Goal: Navigation & Orientation: Find specific page/section

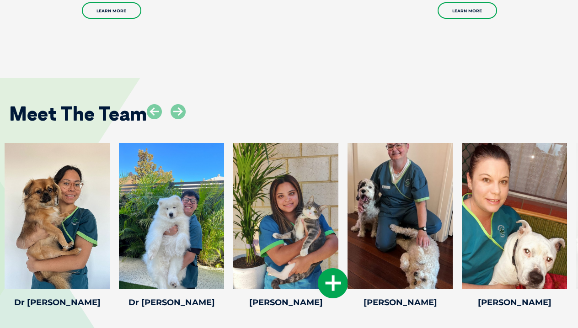
scroll to position [1261, 0]
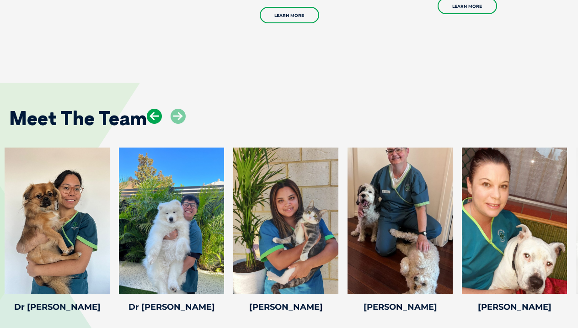
click at [157, 109] on icon at bounding box center [154, 116] width 15 height 15
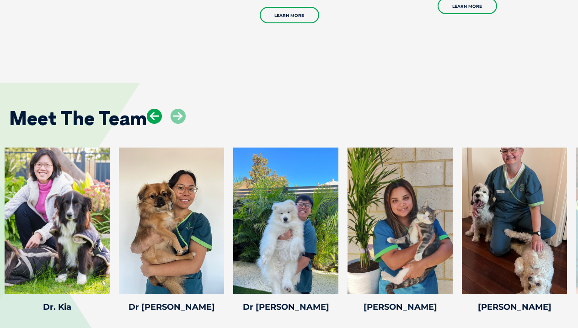
click at [158, 109] on icon at bounding box center [154, 116] width 15 height 15
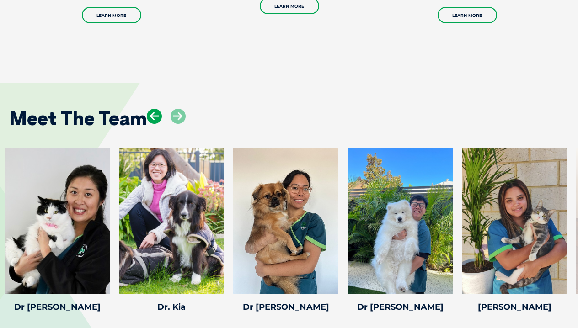
click at [155, 109] on icon at bounding box center [154, 116] width 15 height 15
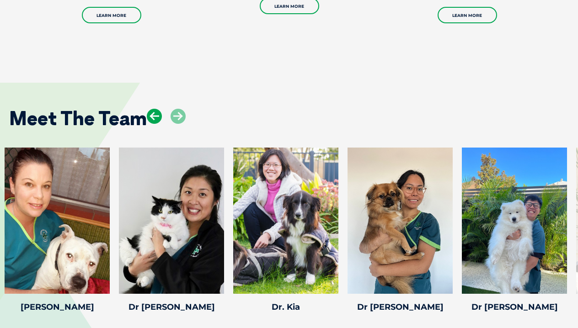
click at [155, 109] on icon at bounding box center [154, 116] width 15 height 15
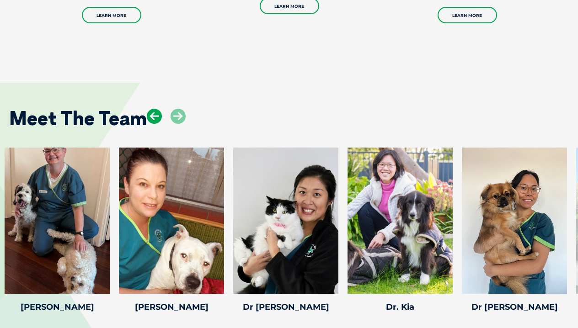
click at [155, 109] on icon at bounding box center [154, 116] width 15 height 15
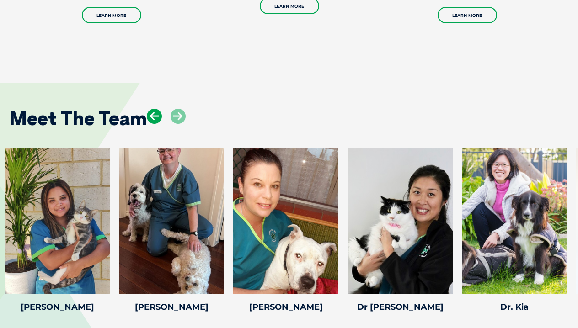
click at [155, 109] on icon at bounding box center [154, 116] width 15 height 15
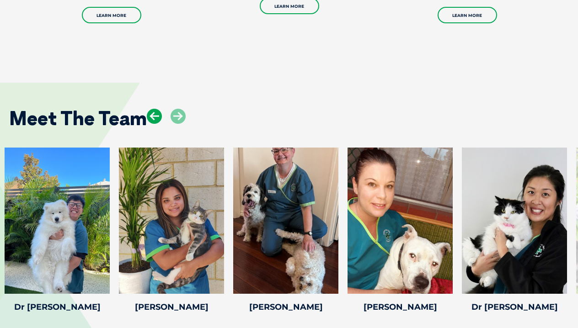
click at [155, 109] on icon at bounding box center [154, 116] width 15 height 15
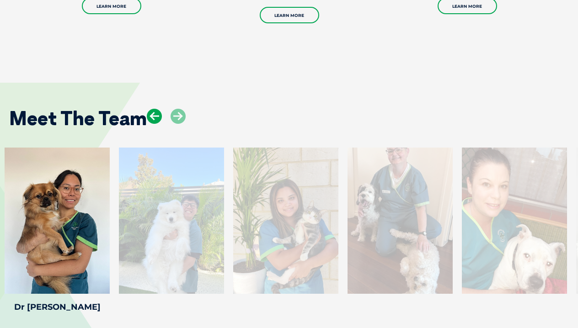
click at [155, 109] on icon at bounding box center [154, 116] width 15 height 15
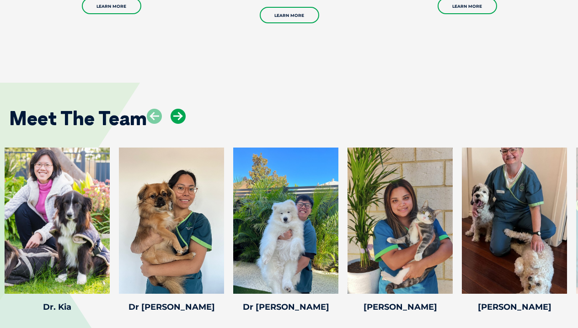
click at [175, 109] on icon at bounding box center [177, 116] width 15 height 15
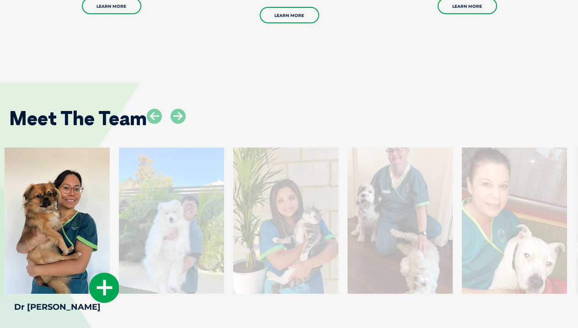
click at [81, 186] on div at bounding box center [57, 221] width 105 height 146
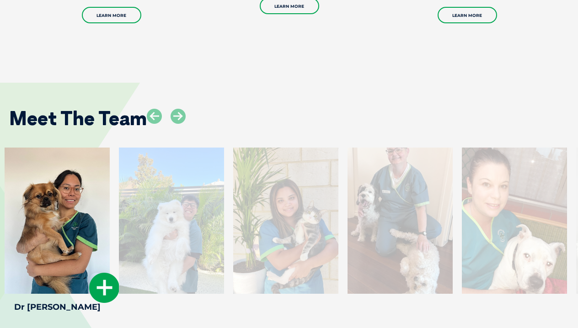
click at [113, 273] on icon at bounding box center [104, 288] width 30 height 30
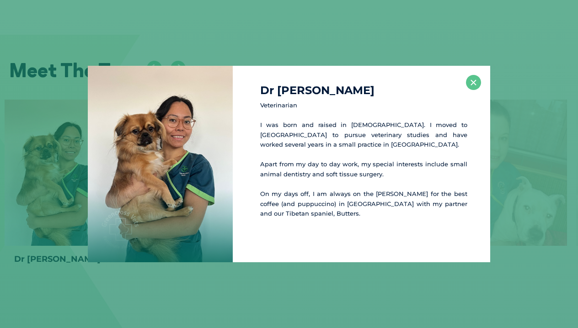
scroll to position [1309, 0]
click at [472, 82] on button "×" at bounding box center [473, 82] width 15 height 15
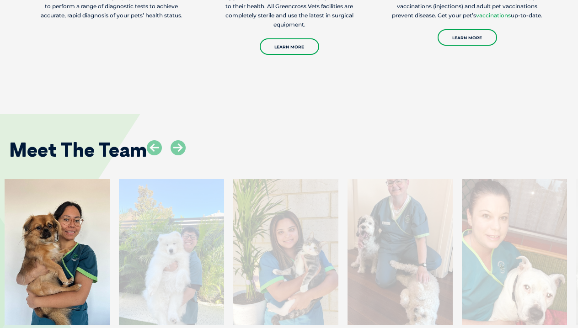
scroll to position [1214, 0]
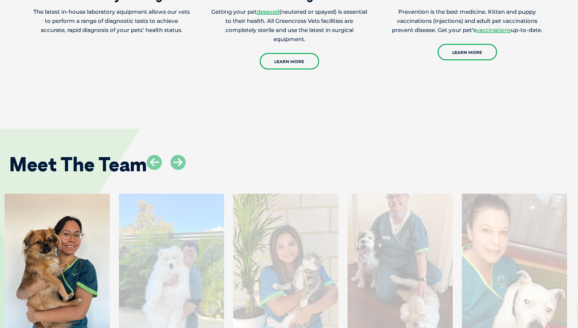
click at [267, 141] on div "Meet The Team" at bounding box center [289, 161] width 578 height 47
